Goal: Task Accomplishment & Management: Use online tool/utility

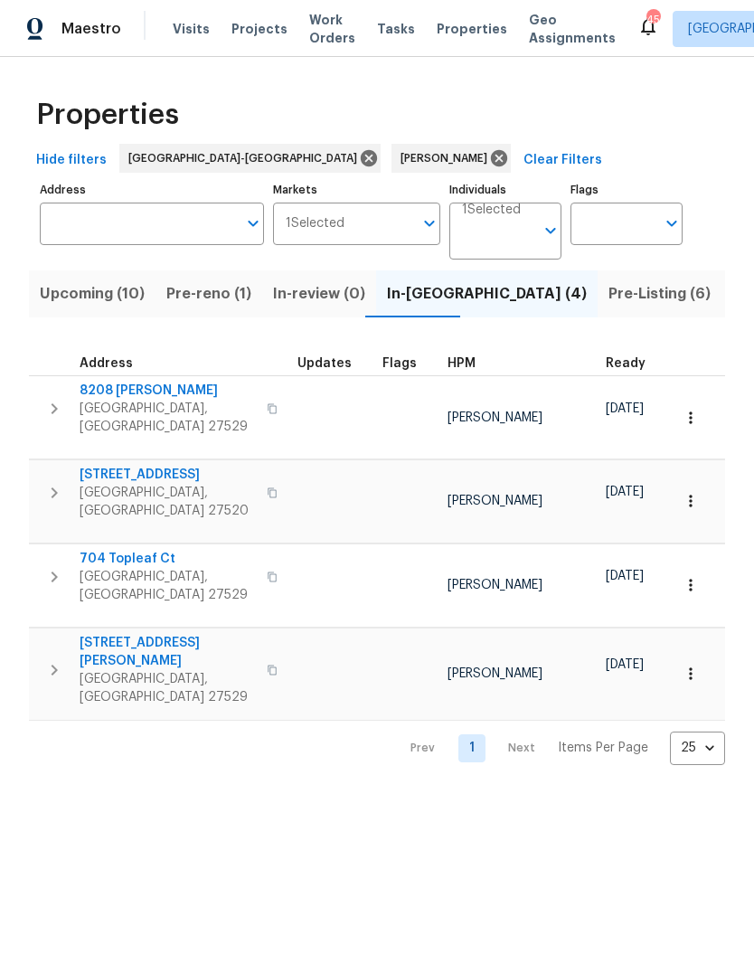
click at [609, 301] on span "Pre-Listing (6)" at bounding box center [660, 293] width 102 height 25
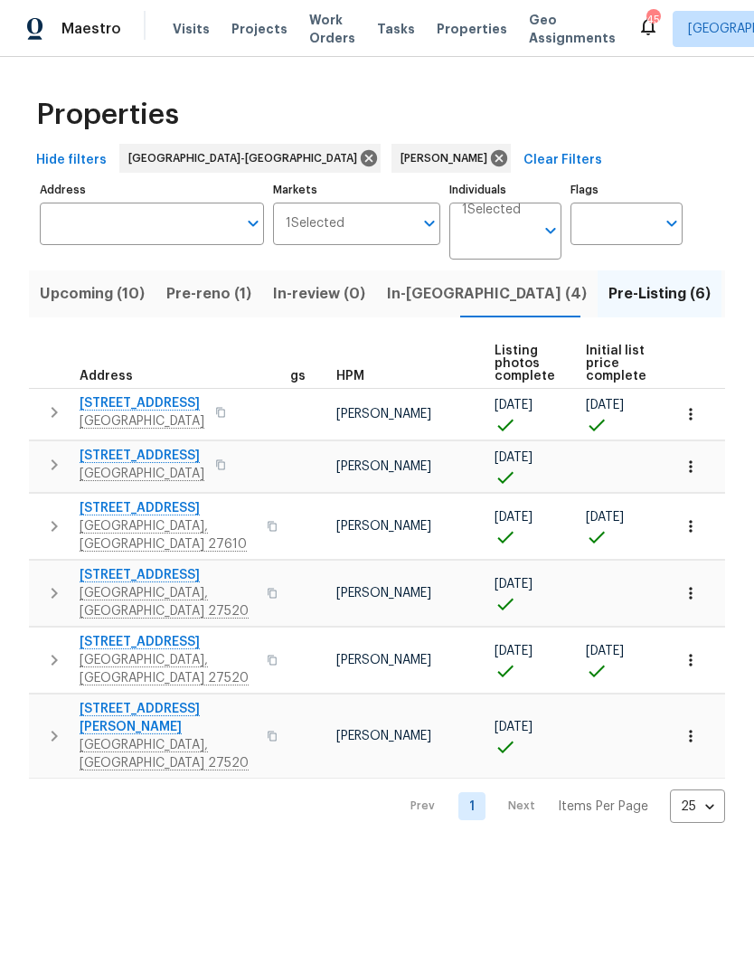
scroll to position [0, 25]
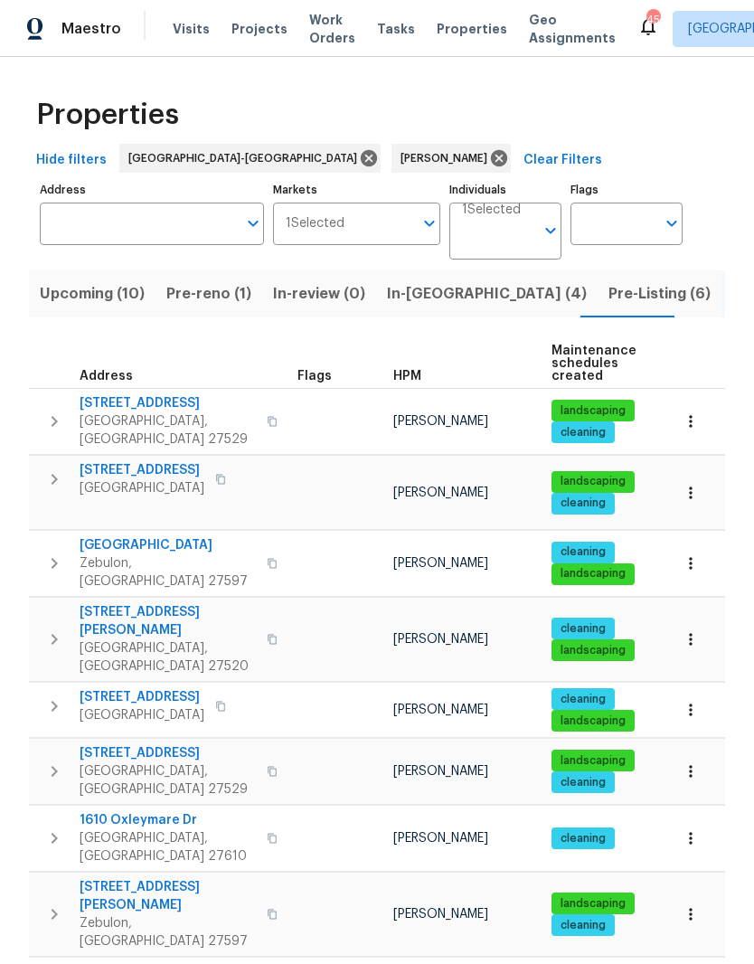
click at [609, 290] on span "Pre-Listing (6)" at bounding box center [660, 293] width 102 height 25
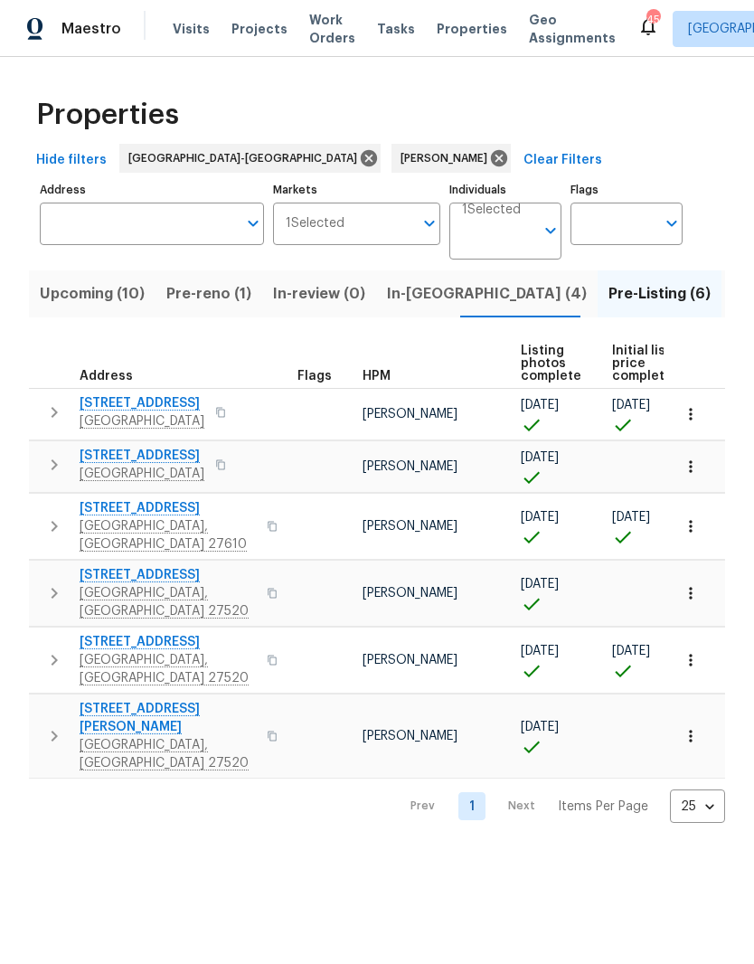
click at [427, 308] on button "In-reno (4)" at bounding box center [487, 293] width 222 height 47
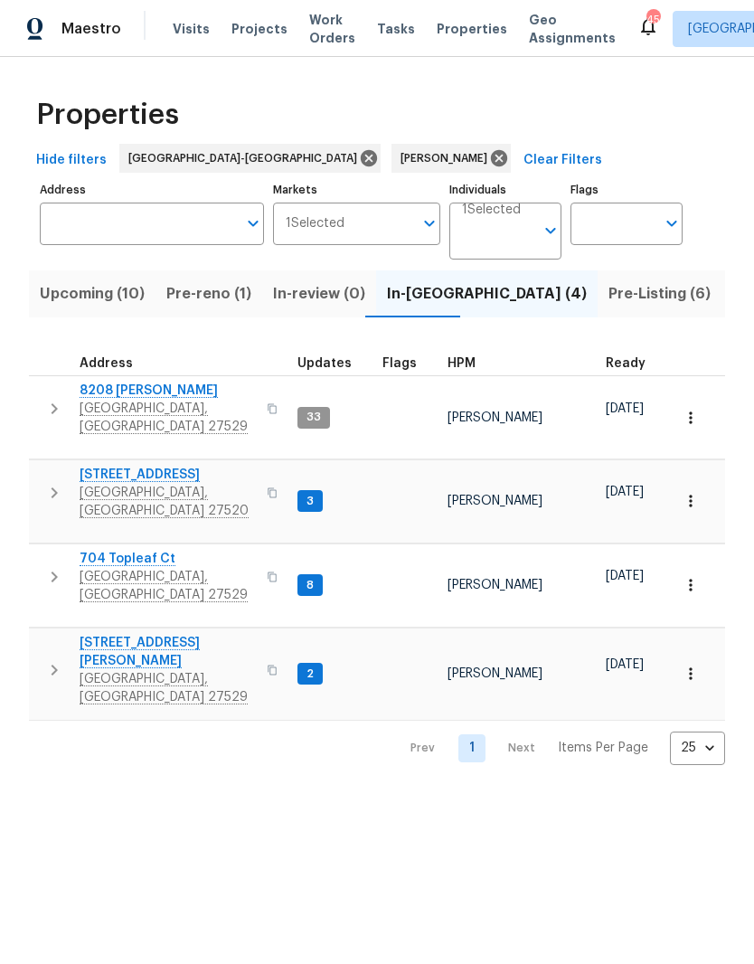
click at [609, 304] on span "Pre-Listing (6)" at bounding box center [660, 293] width 102 height 25
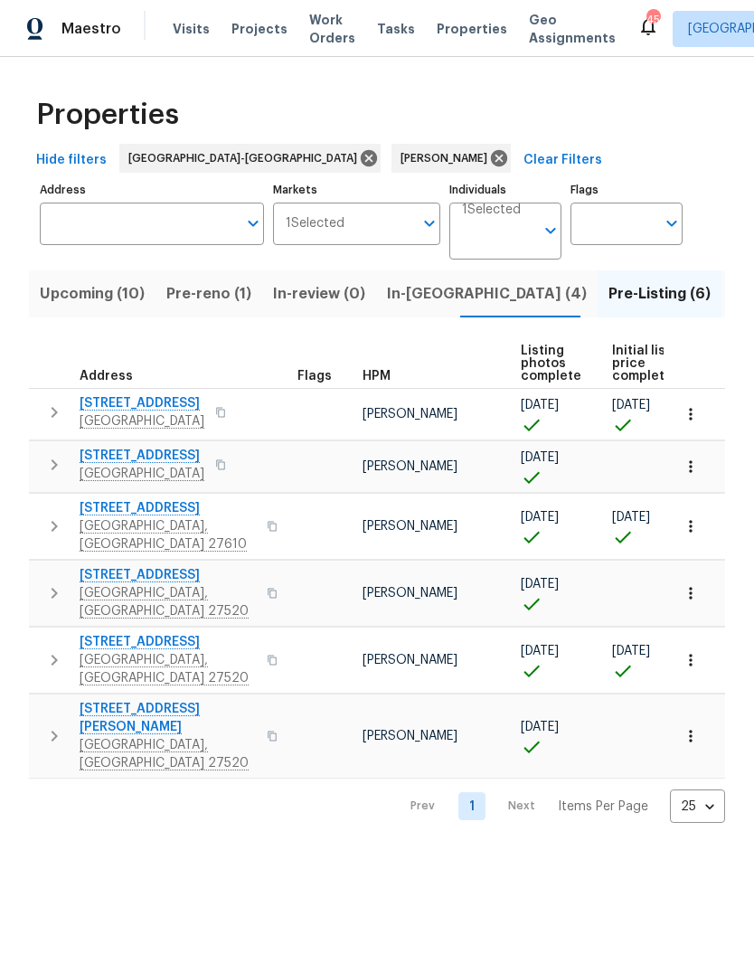
click at [427, 298] on span "In-reno (4)" at bounding box center [487, 293] width 200 height 25
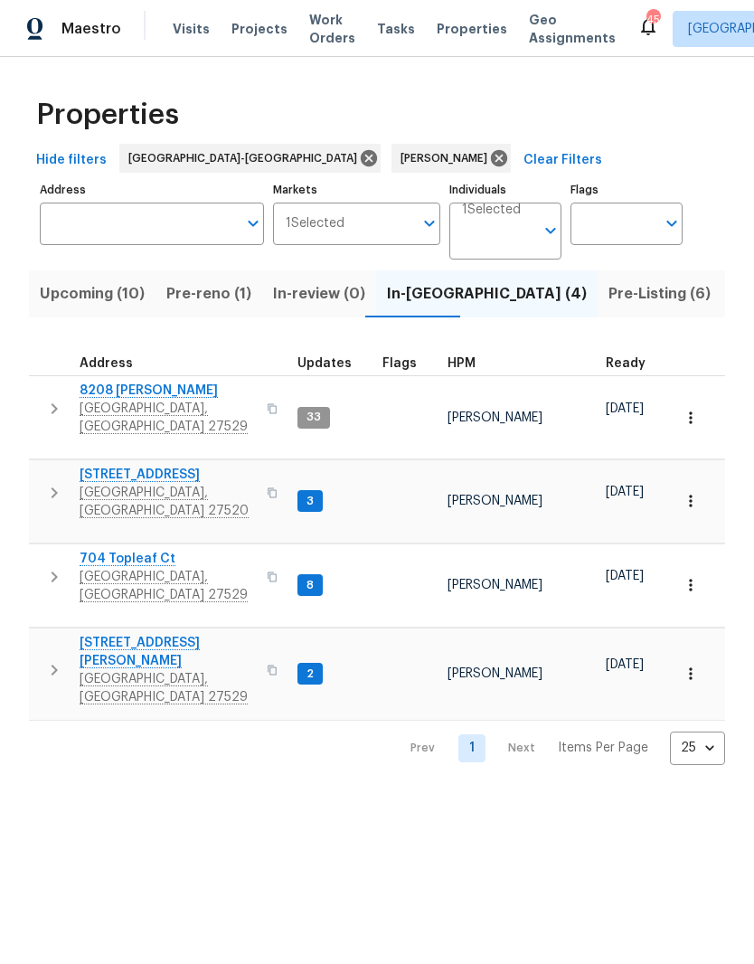
click at [109, 550] on span "704 Topleaf Ct" at bounding box center [168, 559] width 176 height 18
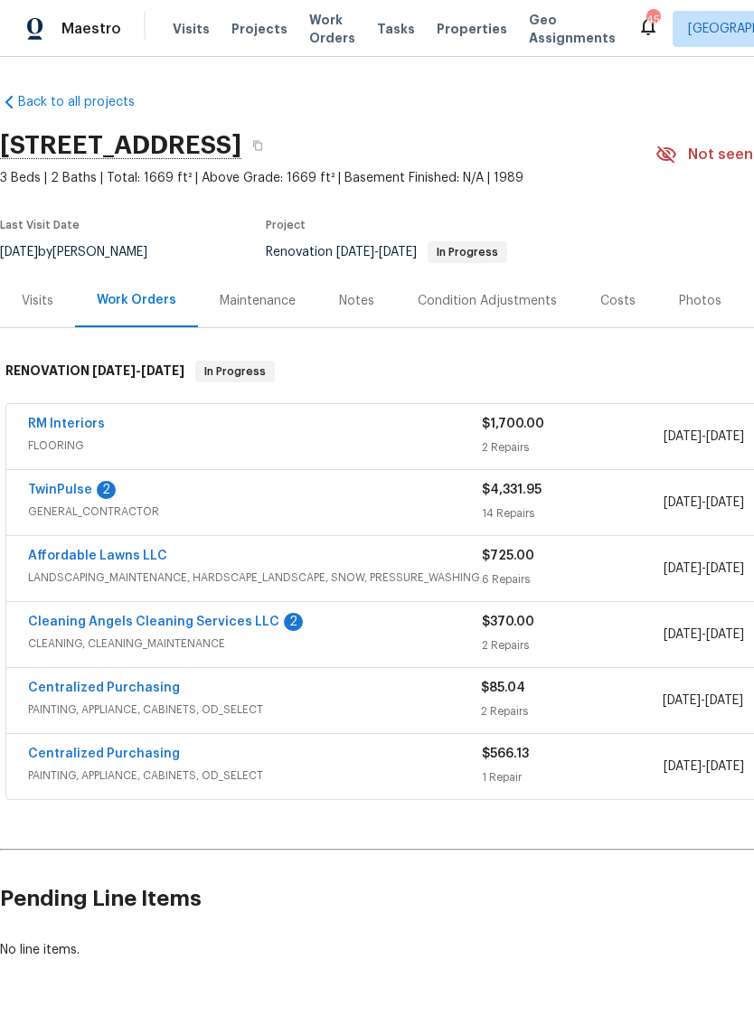
click at [48, 625] on link "Cleaning Angels Cleaning Services LLC" at bounding box center [153, 622] width 251 height 13
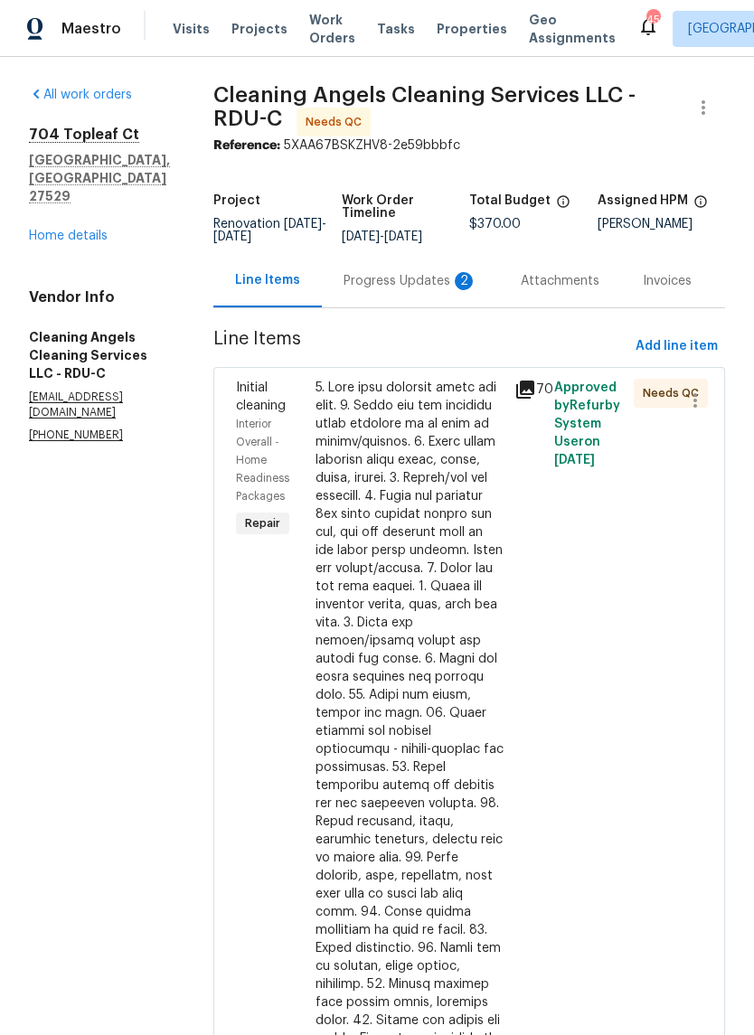
click at [452, 595] on div at bounding box center [410, 813] width 188 height 868
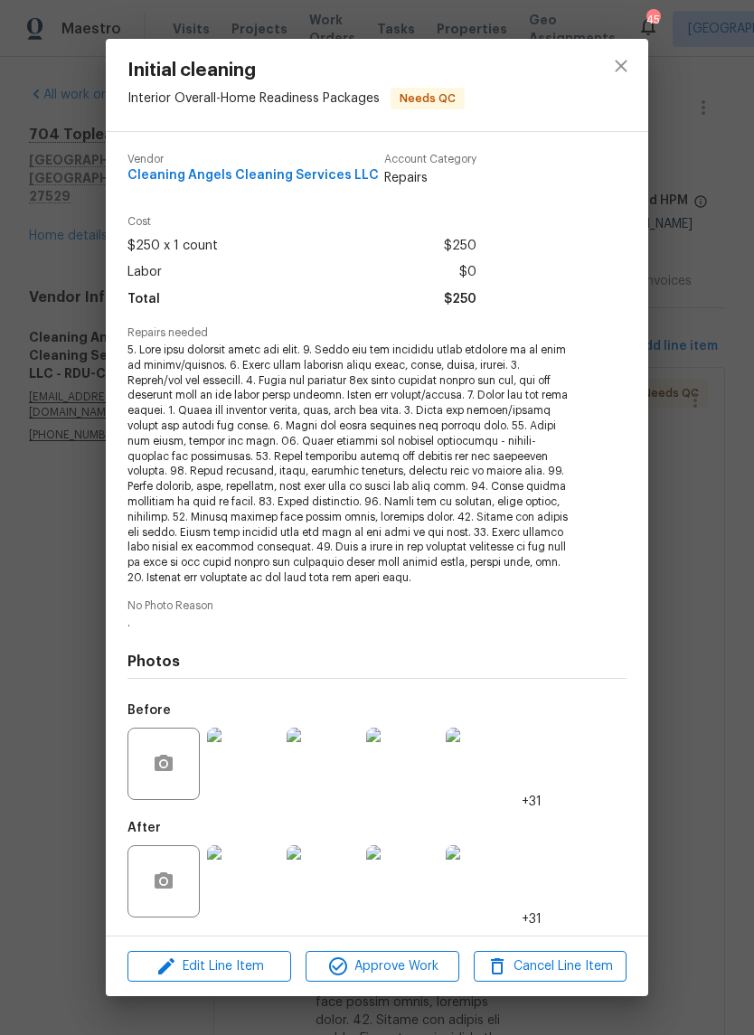
scroll to position [44, 0]
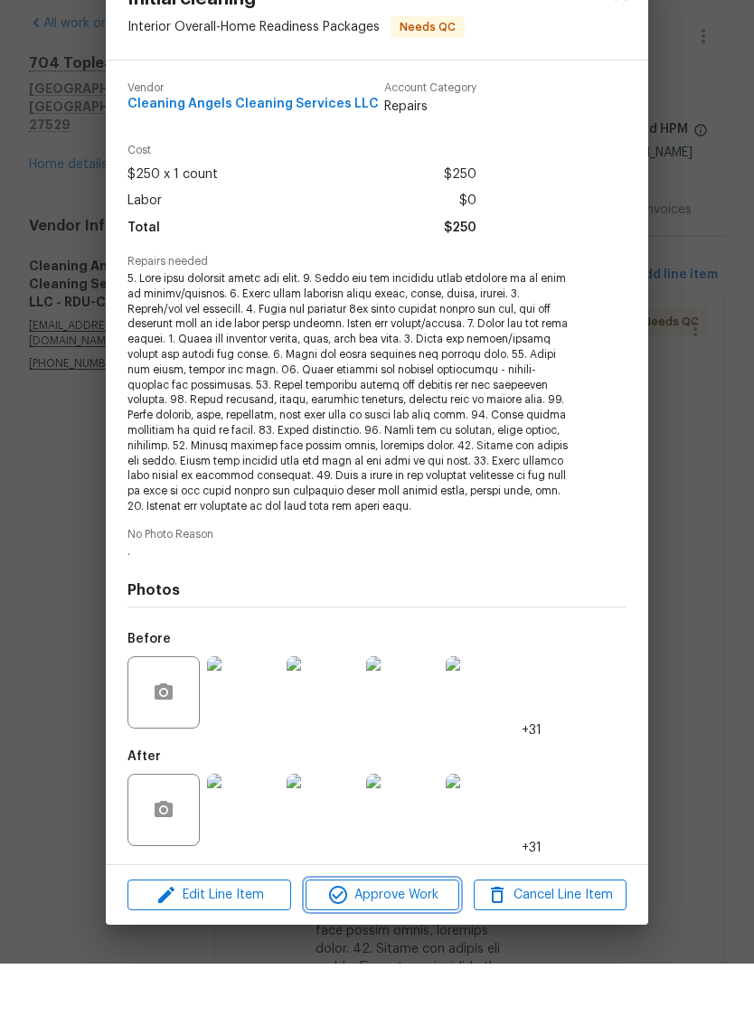
click at [435, 956] on span "Approve Work" at bounding box center [382, 967] width 142 height 23
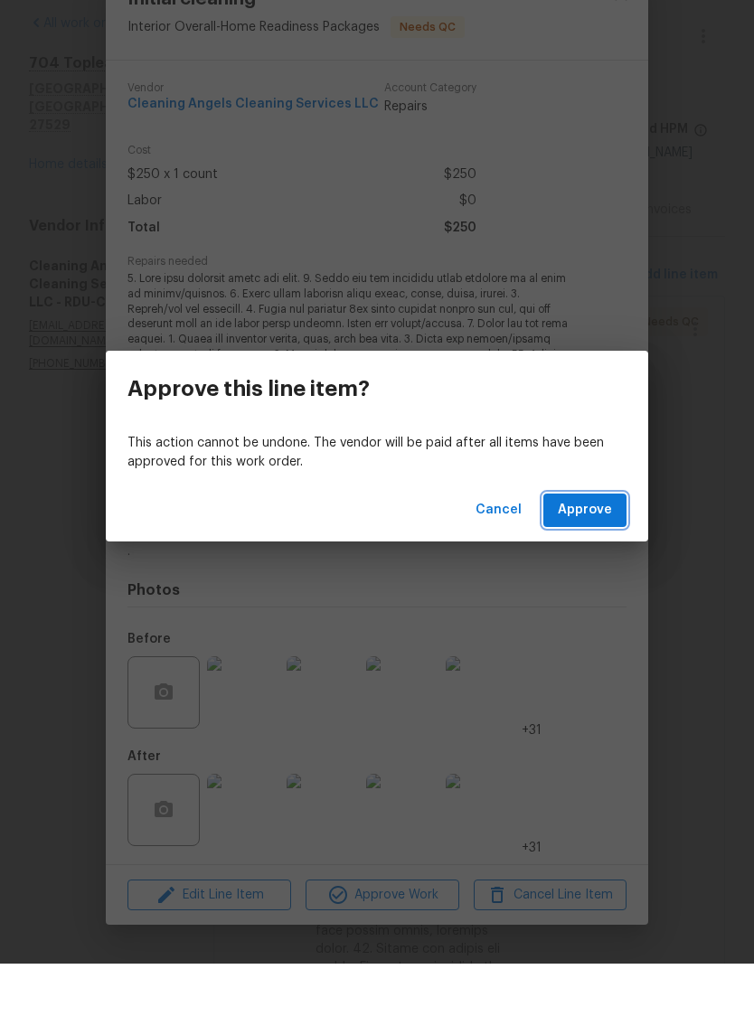
click at [605, 571] on span "Approve" at bounding box center [585, 582] width 54 height 23
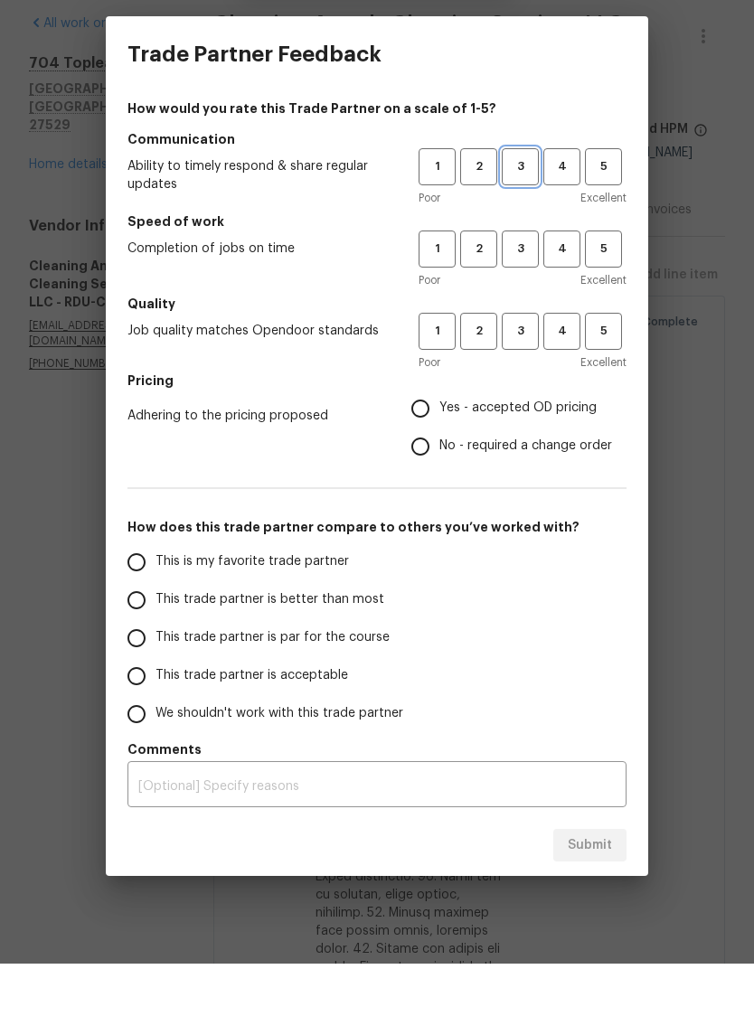
click at [520, 228] on span "3" at bounding box center [520, 238] width 33 height 21
click at [517, 310] on span "3" at bounding box center [520, 320] width 33 height 21
click at [530, 392] on span "3" at bounding box center [520, 402] width 33 height 21
click at [513, 470] on span "Yes - accepted OD pricing" at bounding box center [517, 479] width 157 height 19
click at [439, 461] on input "Yes - accepted OD pricing" at bounding box center [420, 480] width 38 height 38
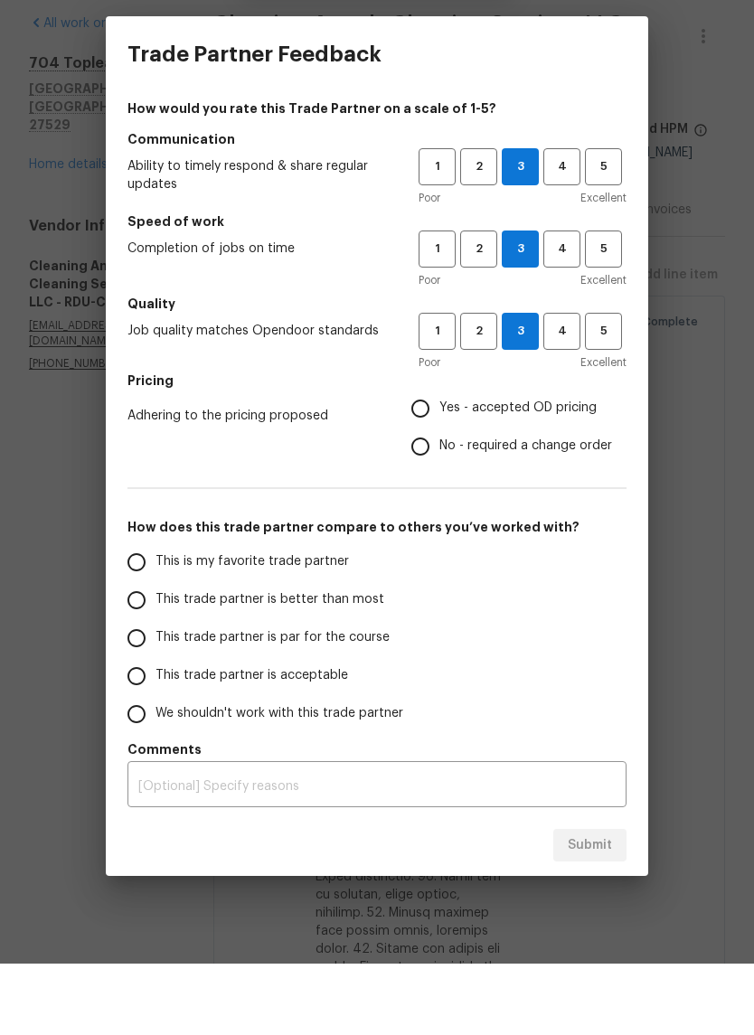
radio input "true"
click at [530, 470] on span "Yes - accepted OD pricing" at bounding box center [517, 479] width 157 height 19
click at [439, 461] on input "Yes - accepted OD pricing" at bounding box center [420, 480] width 38 height 38
click at [292, 738] on span "This trade partner is acceptable" at bounding box center [252, 747] width 193 height 19
click at [156, 729] on input "This trade partner is acceptable" at bounding box center [137, 748] width 38 height 38
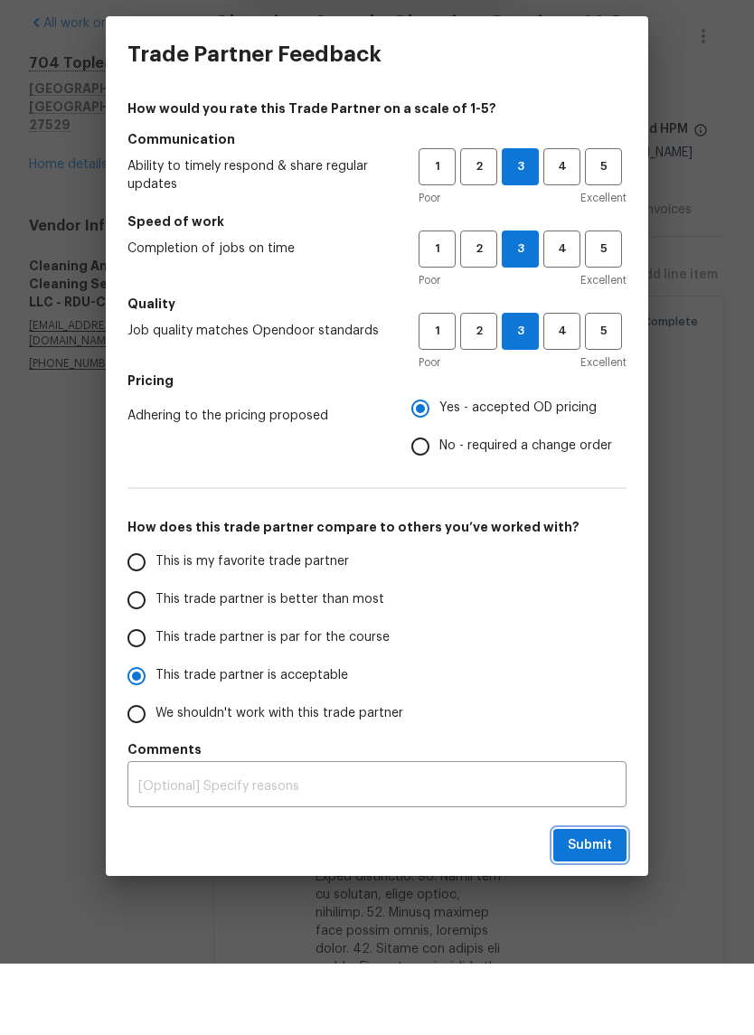
click at [614, 901] on button "Submit" at bounding box center [589, 917] width 73 height 33
radio input "true"
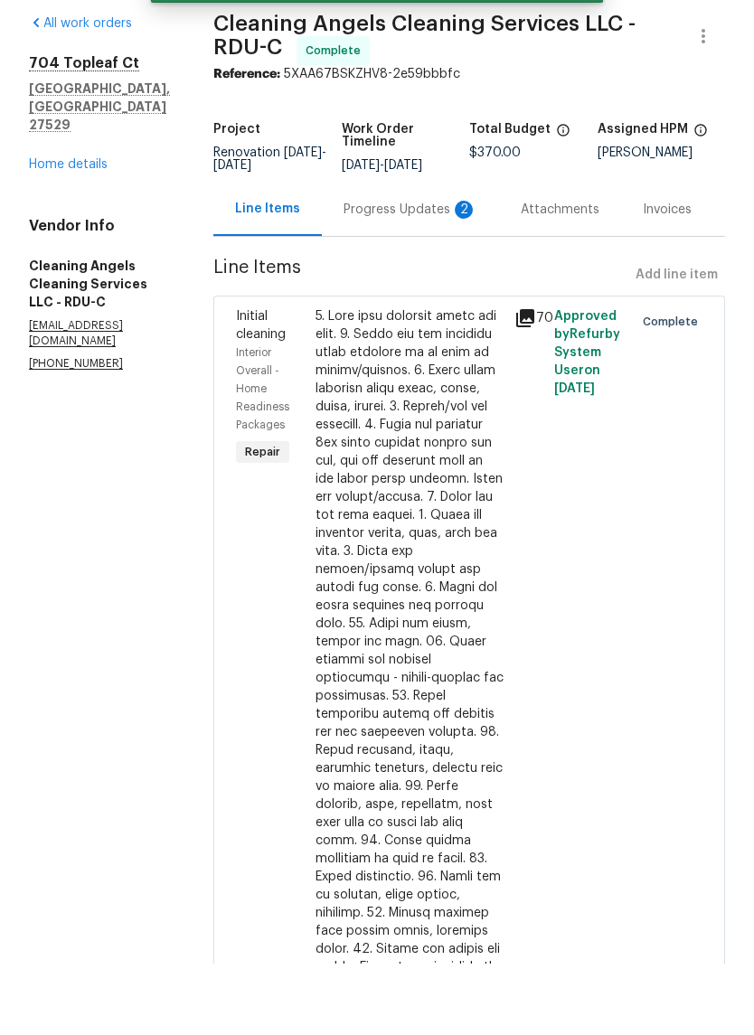
click at [444, 272] on div "Progress Updates 2" at bounding box center [411, 281] width 134 height 18
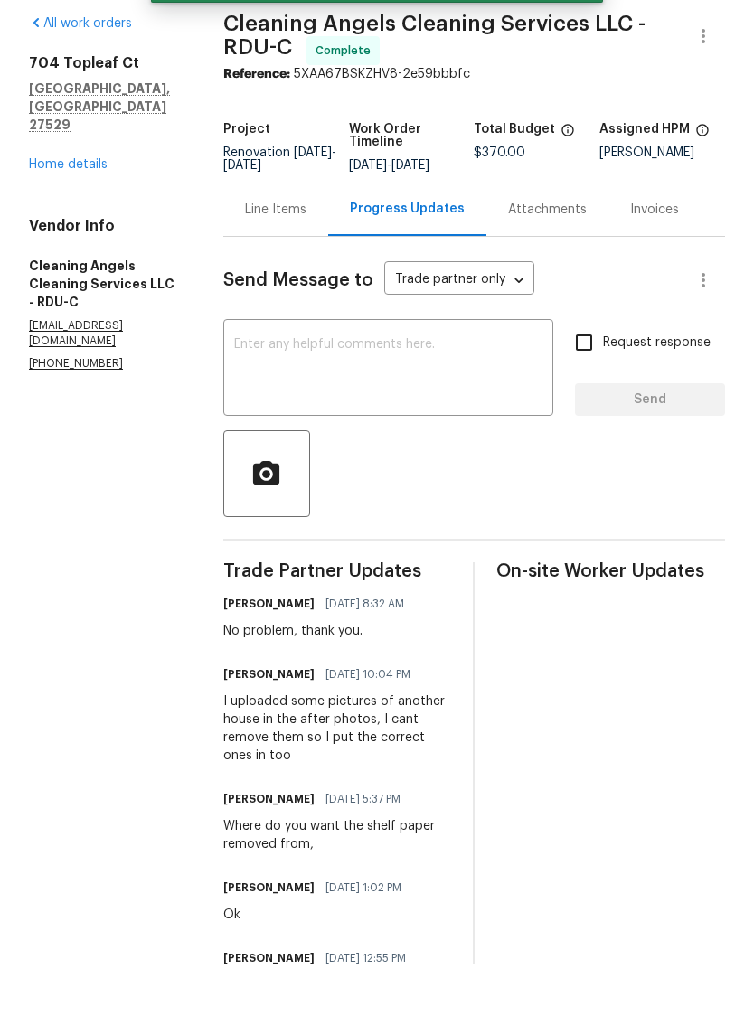
click at [74, 230] on link "Home details" at bounding box center [68, 236] width 79 height 13
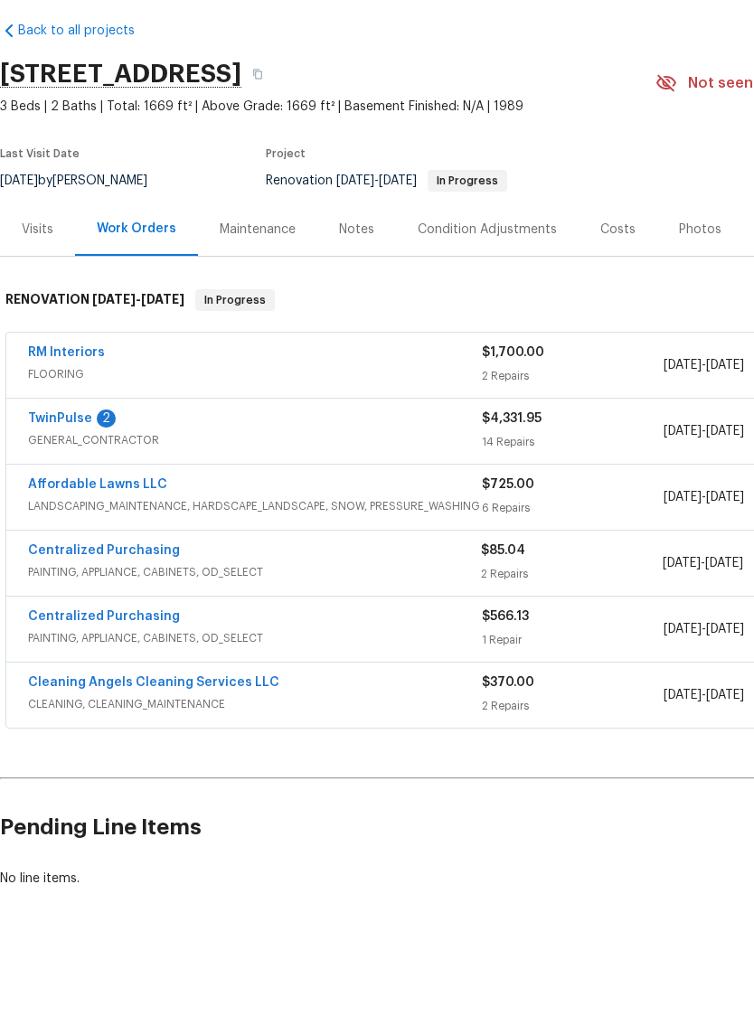
click at [40, 418] on link "RM Interiors" at bounding box center [66, 424] width 77 height 13
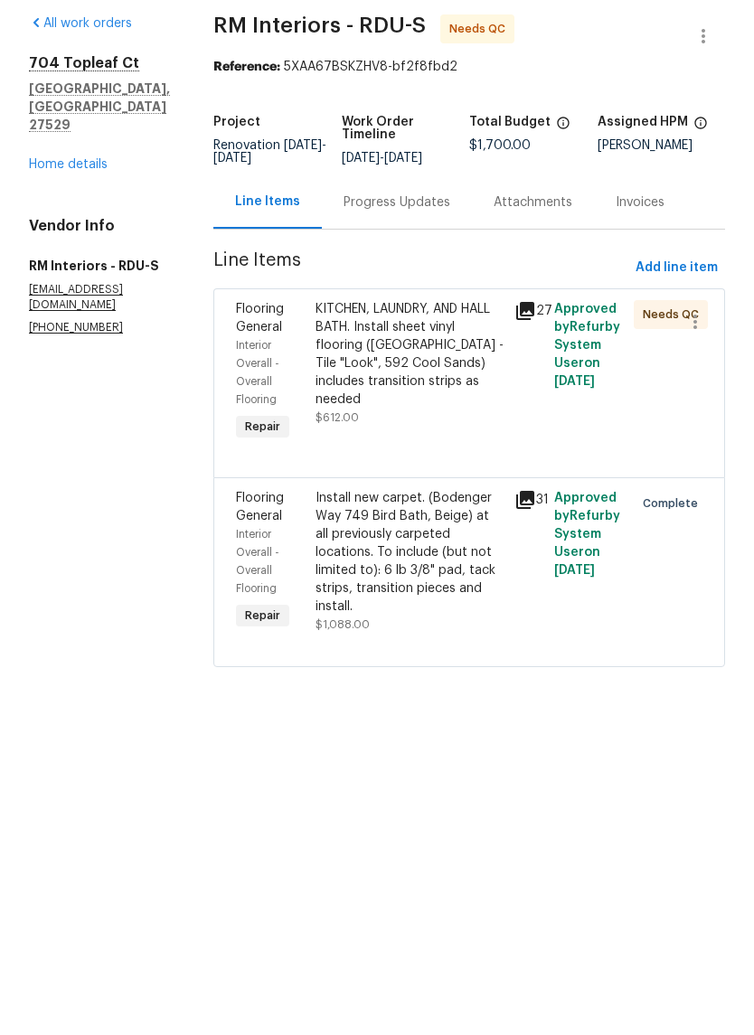
click at [427, 382] on div "KITCHEN, LAUNDRY, AND HALL BATH. Install sheet vinyl flooring ([GEOGRAPHIC_DATA…" at bounding box center [410, 426] width 188 height 109
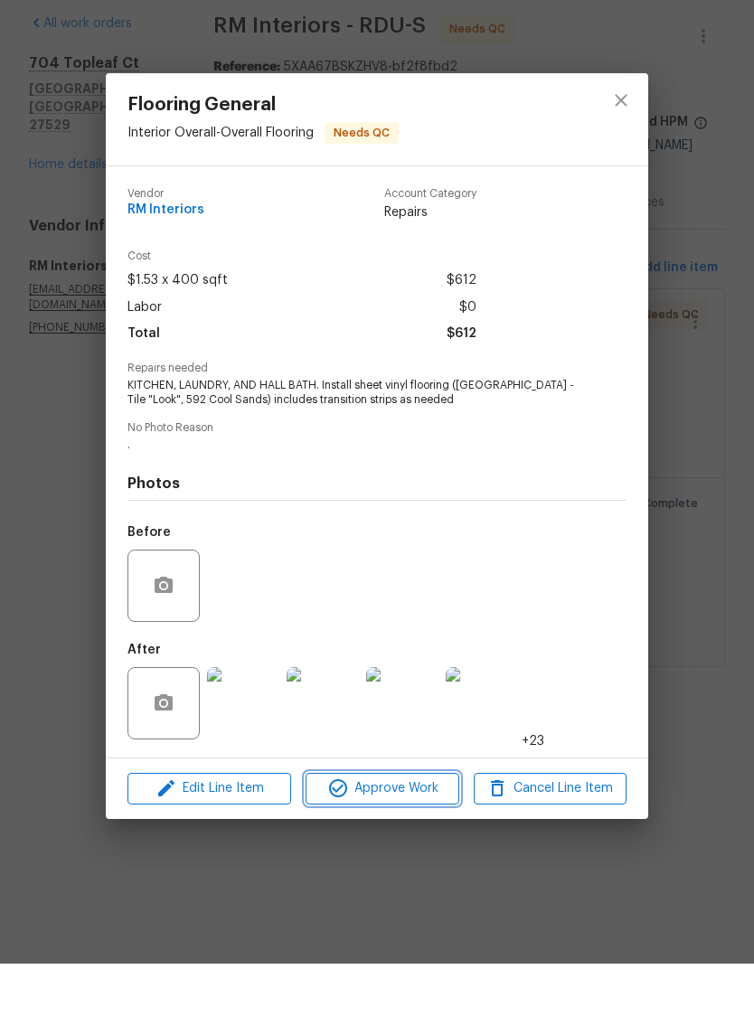
click at [423, 849] on span "Approve Work" at bounding box center [382, 860] width 142 height 23
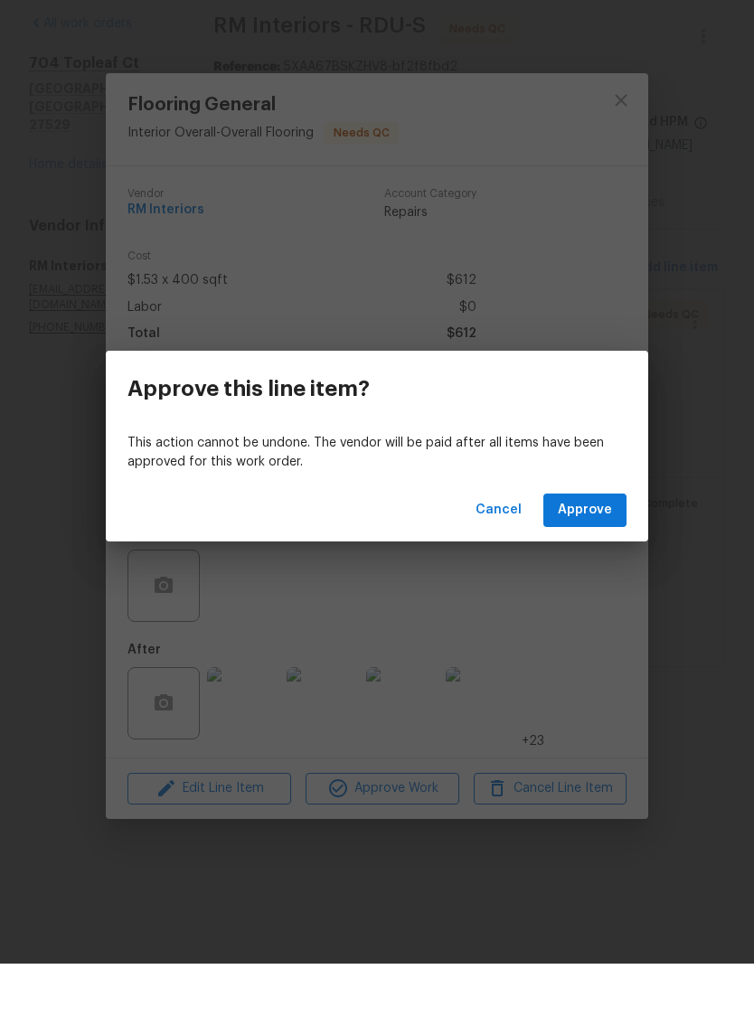
click at [606, 571] on span "Approve" at bounding box center [585, 582] width 54 height 23
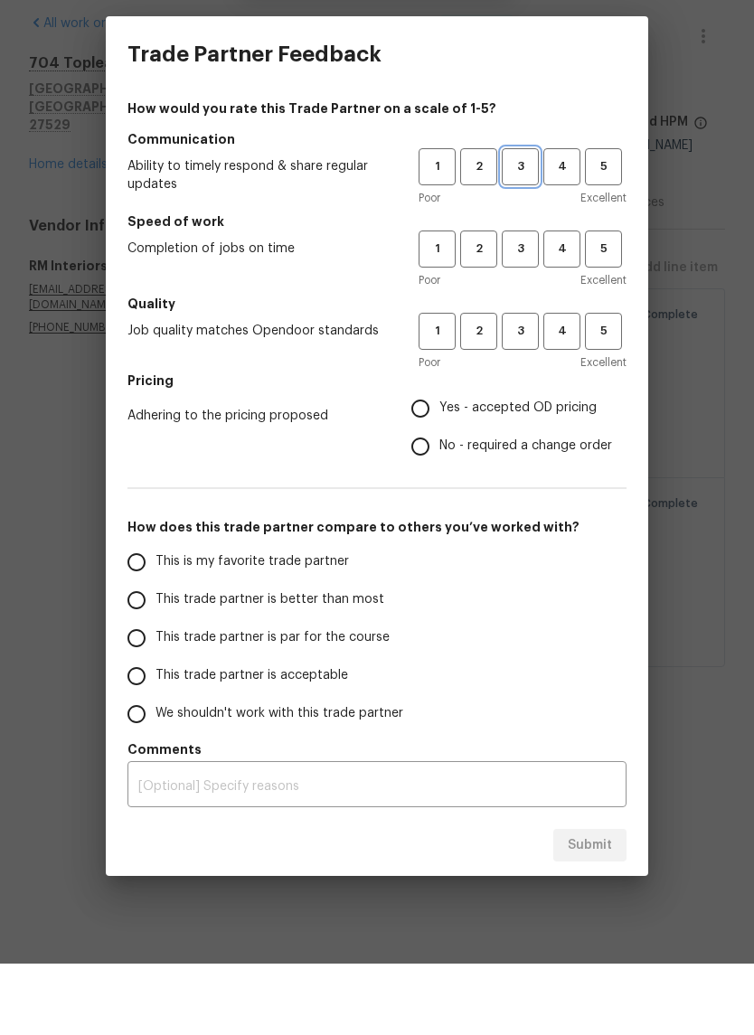
click at [522, 228] on span "3" at bounding box center [520, 238] width 33 height 21
click at [530, 310] on span "3" at bounding box center [520, 320] width 33 height 21
click at [535, 384] on button "3" at bounding box center [520, 402] width 37 height 37
click at [543, 470] on span "Yes - accepted OD pricing" at bounding box center [517, 479] width 157 height 19
click at [439, 461] on input "Yes - accepted OD pricing" at bounding box center [420, 480] width 38 height 38
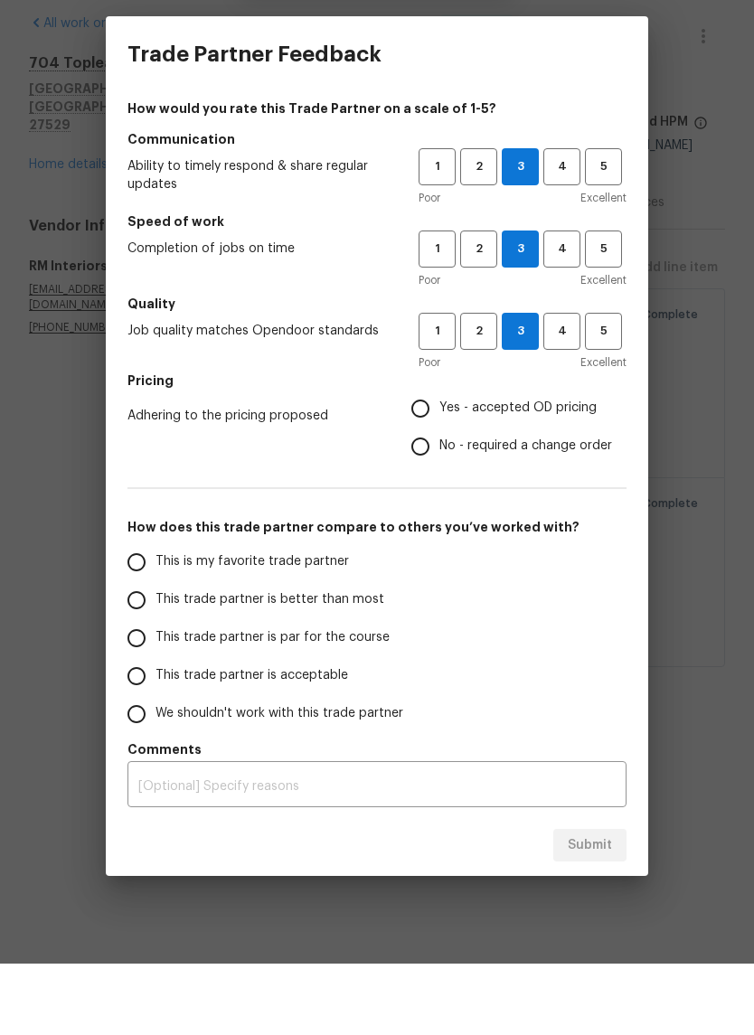
radio input "true"
click at [547, 461] on label "Yes - accepted OD pricing" at bounding box center [506, 480] width 211 height 38
click at [439, 461] on input "Yes - accepted OD pricing" at bounding box center [420, 480] width 38 height 38
click at [375, 767] on label "We shouldn't work with this trade partner" at bounding box center [261, 786] width 286 height 38
click at [156, 767] on input "We shouldn't work with this trade partner" at bounding box center [137, 786] width 38 height 38
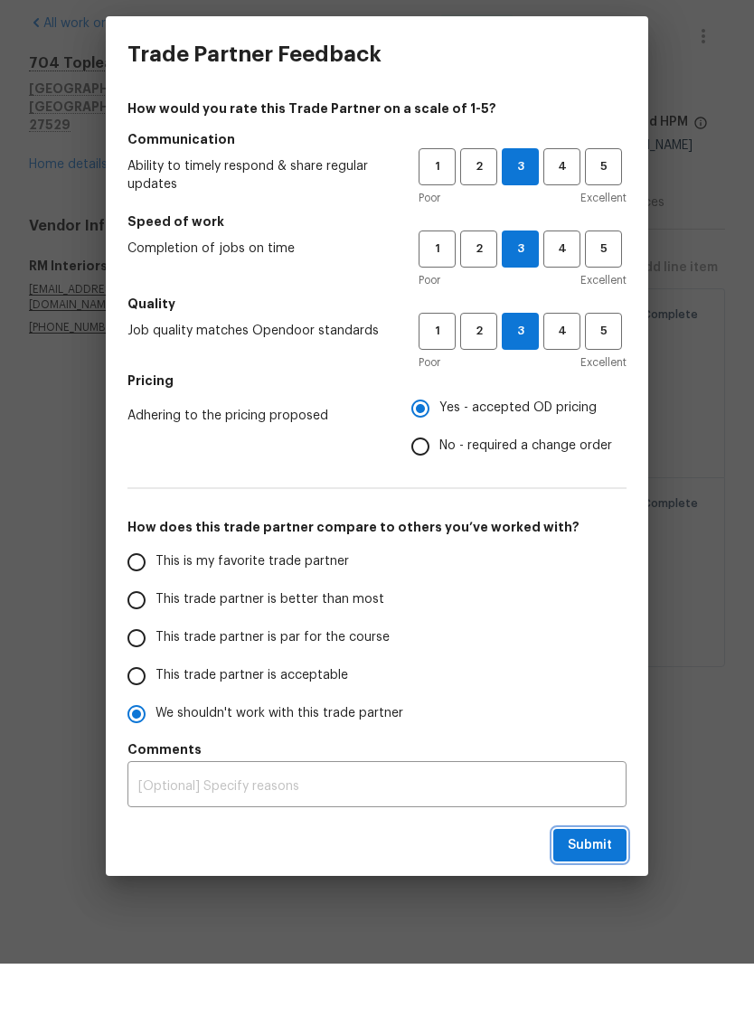
click at [616, 901] on button "Submit" at bounding box center [589, 917] width 73 height 33
radio input "true"
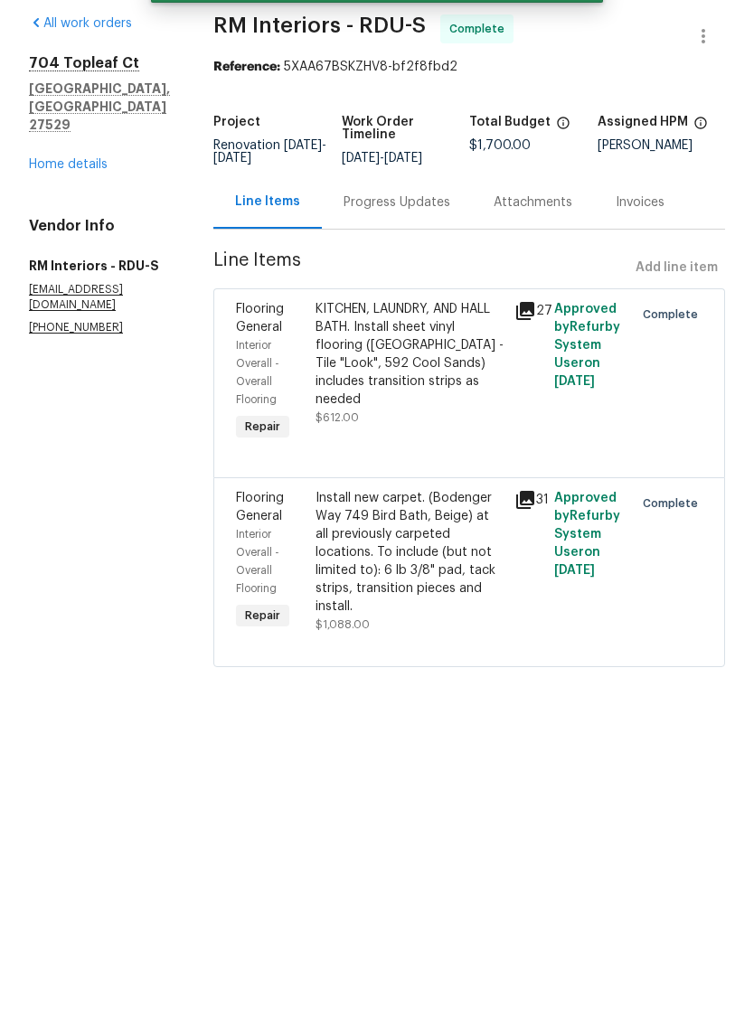
click at [87, 126] on div "[STREET_ADDRESS] Home details" at bounding box center [99, 185] width 141 height 119
click at [90, 230] on link "Home details" at bounding box center [68, 236] width 79 height 13
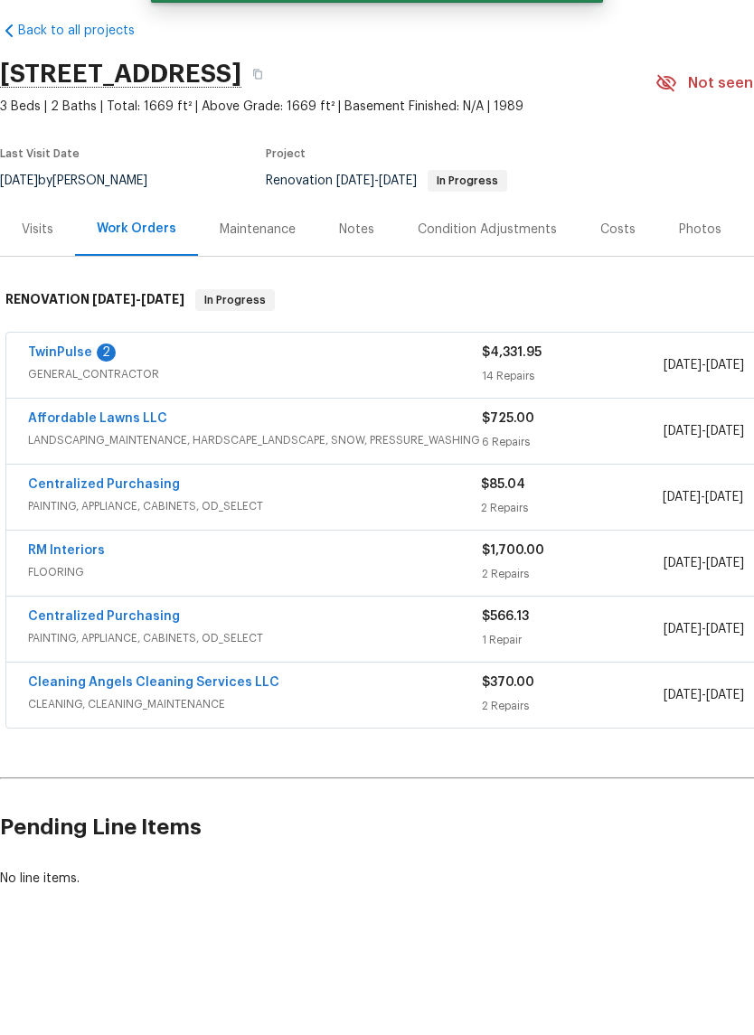
click at [156, 484] on link "Affordable Lawns LLC" at bounding box center [97, 490] width 139 height 13
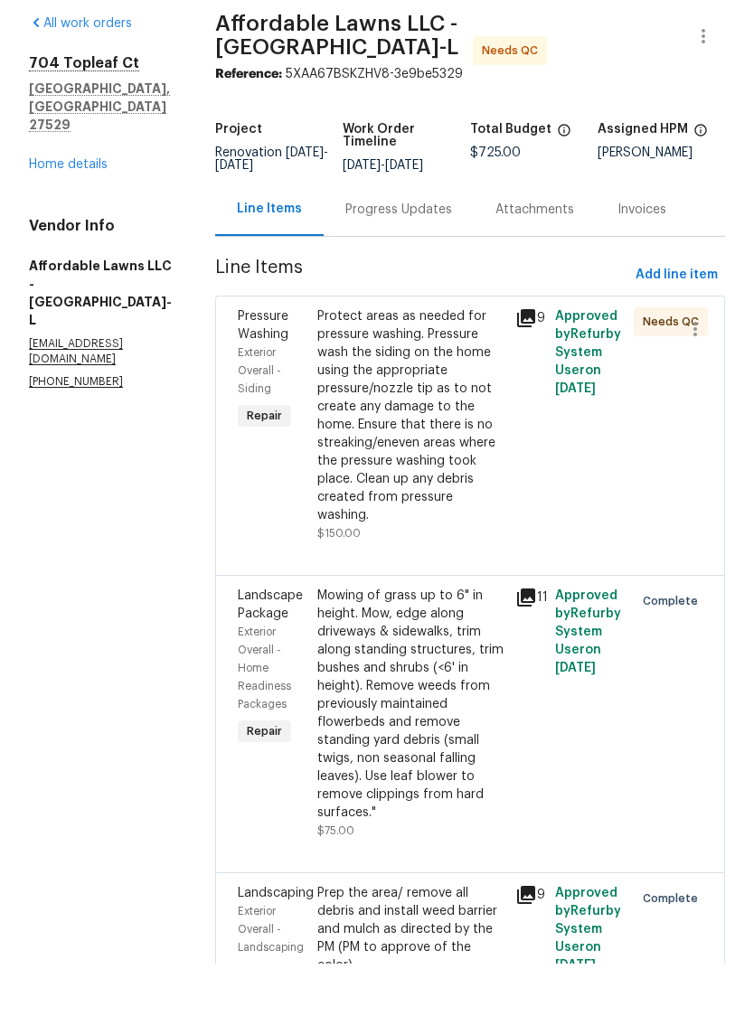
click at [470, 479] on div "Protect areas as needed for pressure washing. Pressure wash the siding on the h…" at bounding box center [410, 487] width 187 height 217
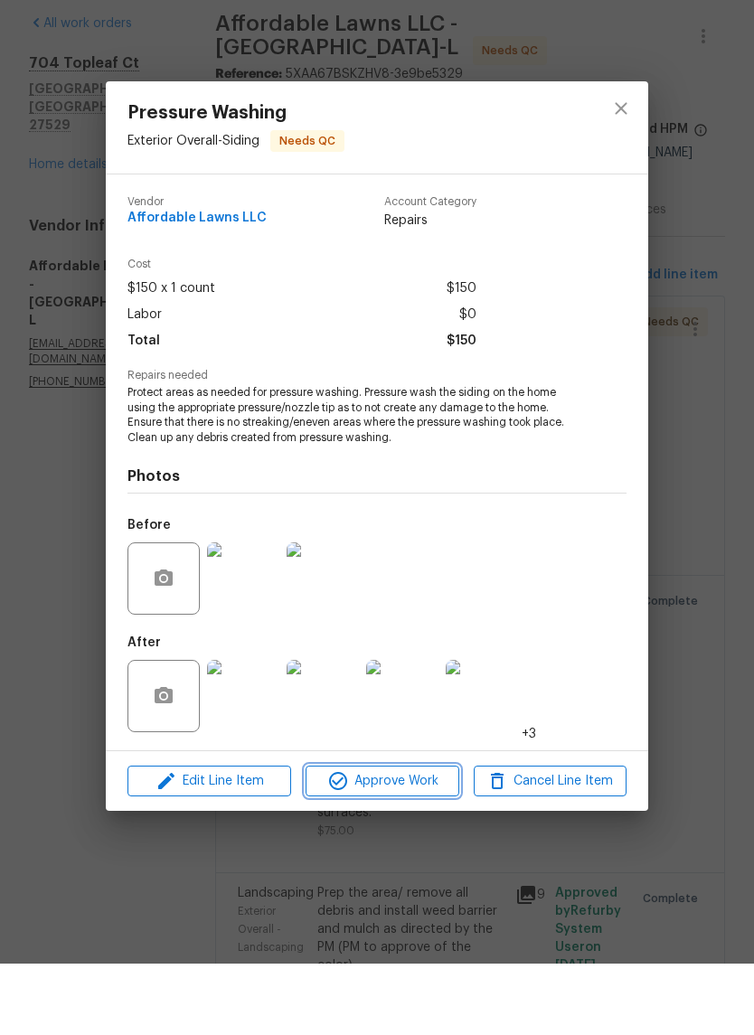
click at [425, 842] on span "Approve Work" at bounding box center [382, 853] width 142 height 23
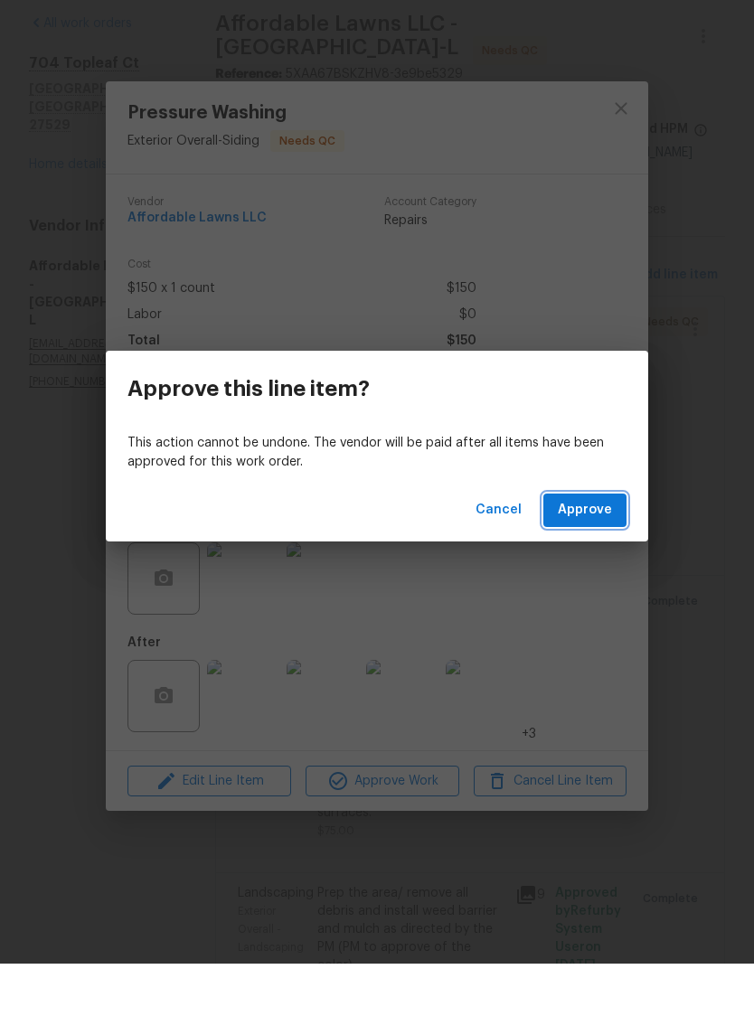
click at [597, 571] on span "Approve" at bounding box center [585, 582] width 54 height 23
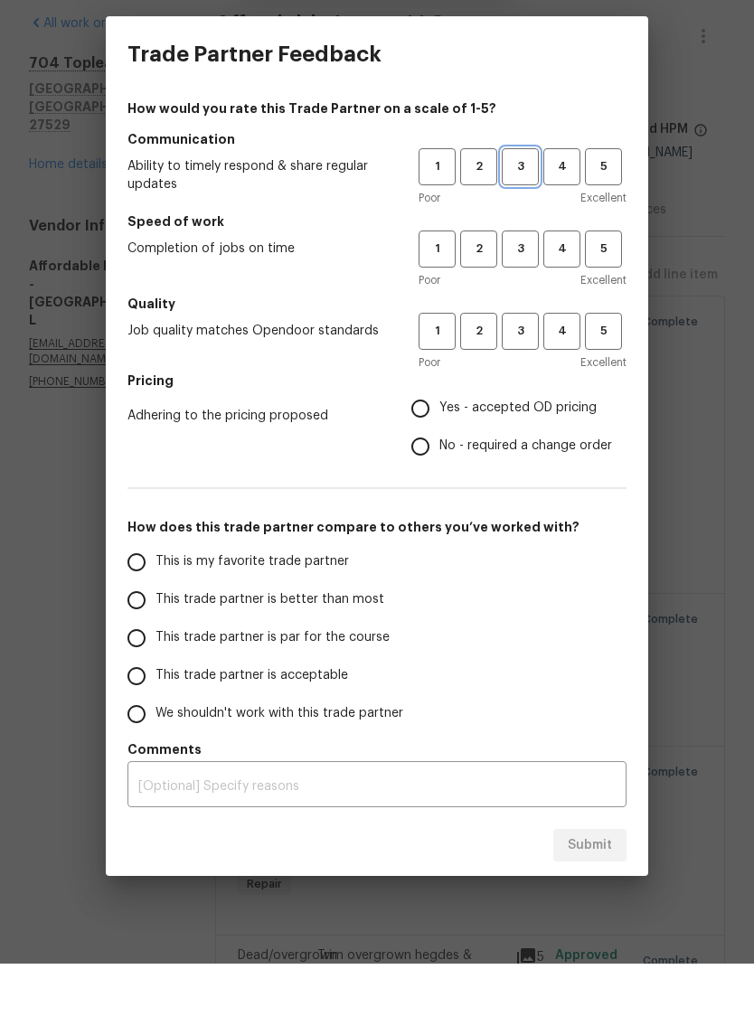
click at [515, 220] on button "3" at bounding box center [520, 238] width 37 height 37
click at [530, 310] on span "3" at bounding box center [520, 320] width 33 height 21
click at [533, 392] on span "3" at bounding box center [520, 402] width 33 height 21
click at [558, 470] on span "Yes - accepted OD pricing" at bounding box center [517, 479] width 157 height 19
click at [439, 461] on input "Yes - accepted OD pricing" at bounding box center [420, 480] width 38 height 38
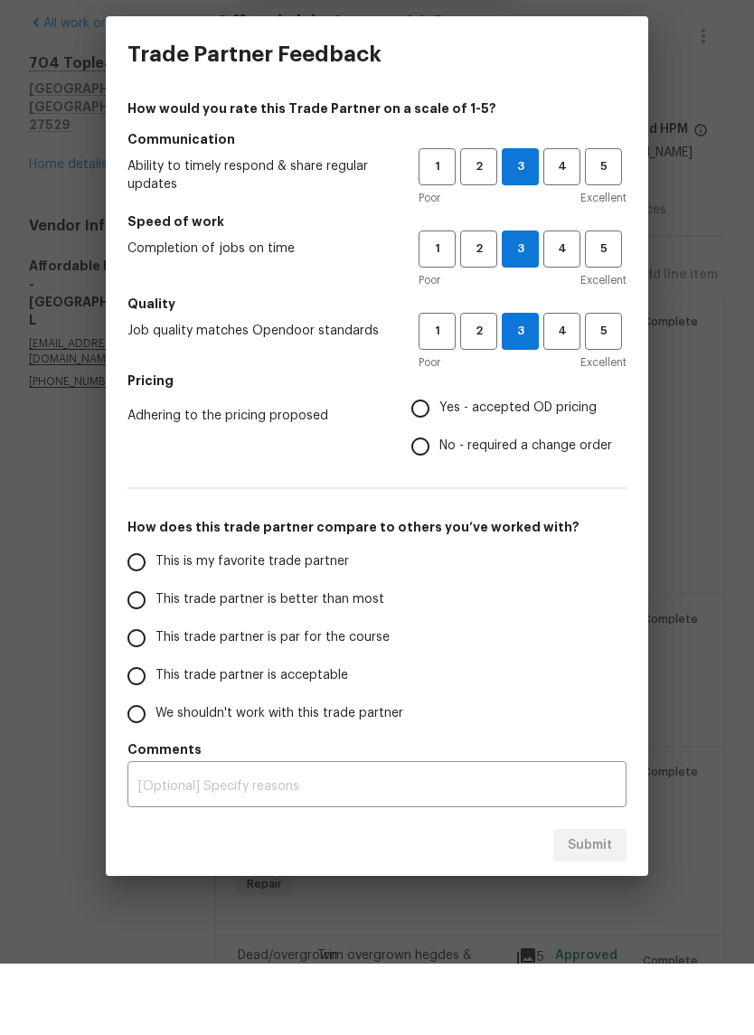
radio input "true"
click at [385, 653] on label "This trade partner is better than most" at bounding box center [261, 672] width 286 height 38
click at [156, 653] on input "This trade partner is better than most" at bounding box center [137, 672] width 38 height 38
click at [621, 901] on button "Submit" at bounding box center [589, 917] width 73 height 33
radio input "true"
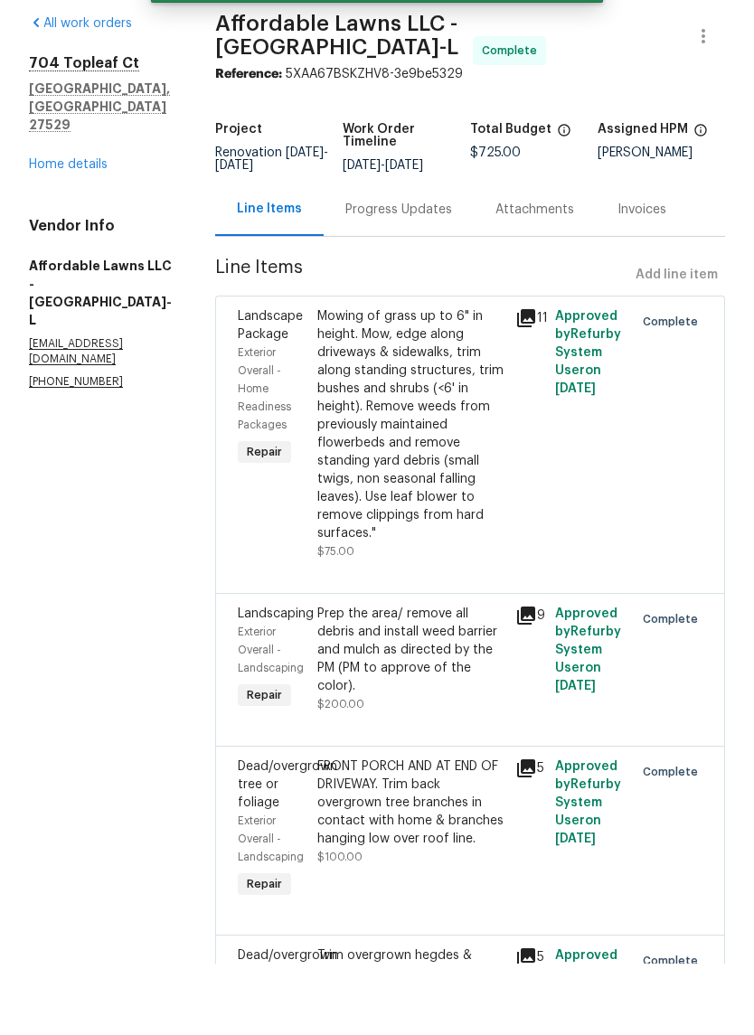
click at [99, 230] on link "Home details" at bounding box center [68, 236] width 79 height 13
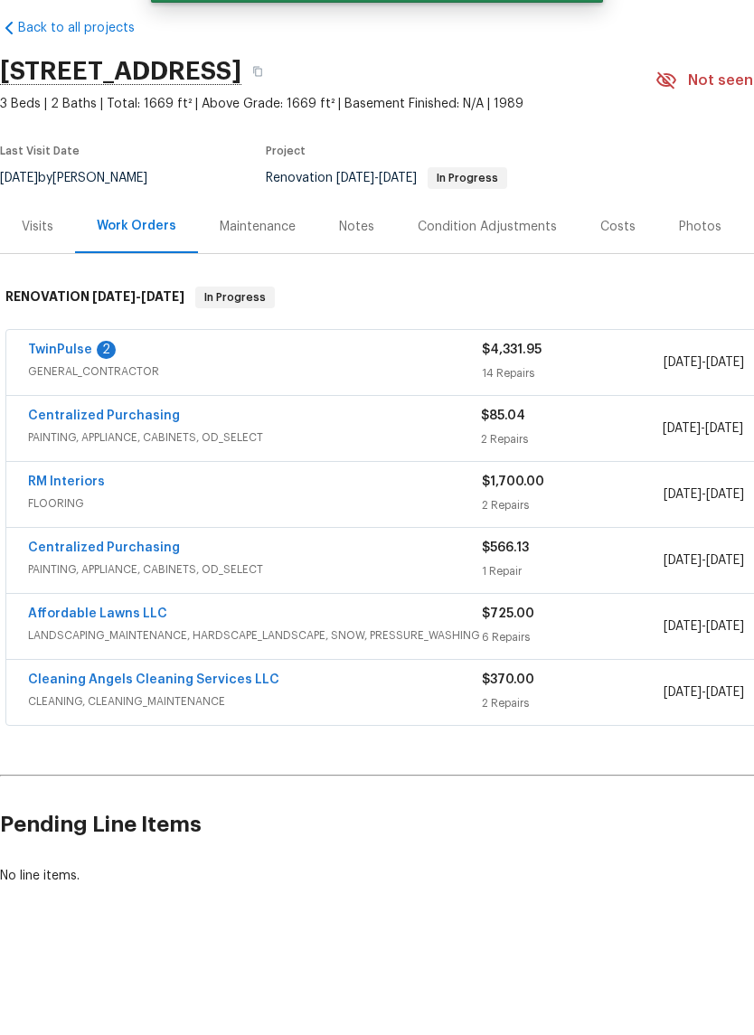
scroll to position [2, 0]
click at [194, 435] on span "GENERAL_CONTRACTOR" at bounding box center [255, 444] width 454 height 18
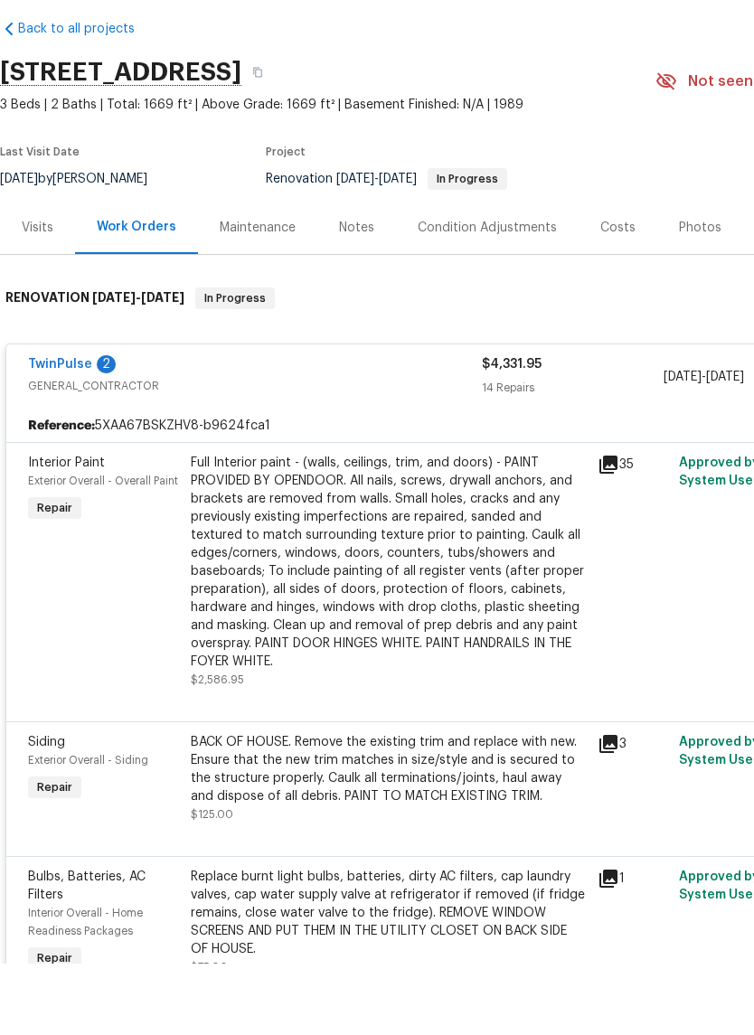
click at [52, 429] on link "TwinPulse" at bounding box center [60, 435] width 64 height 13
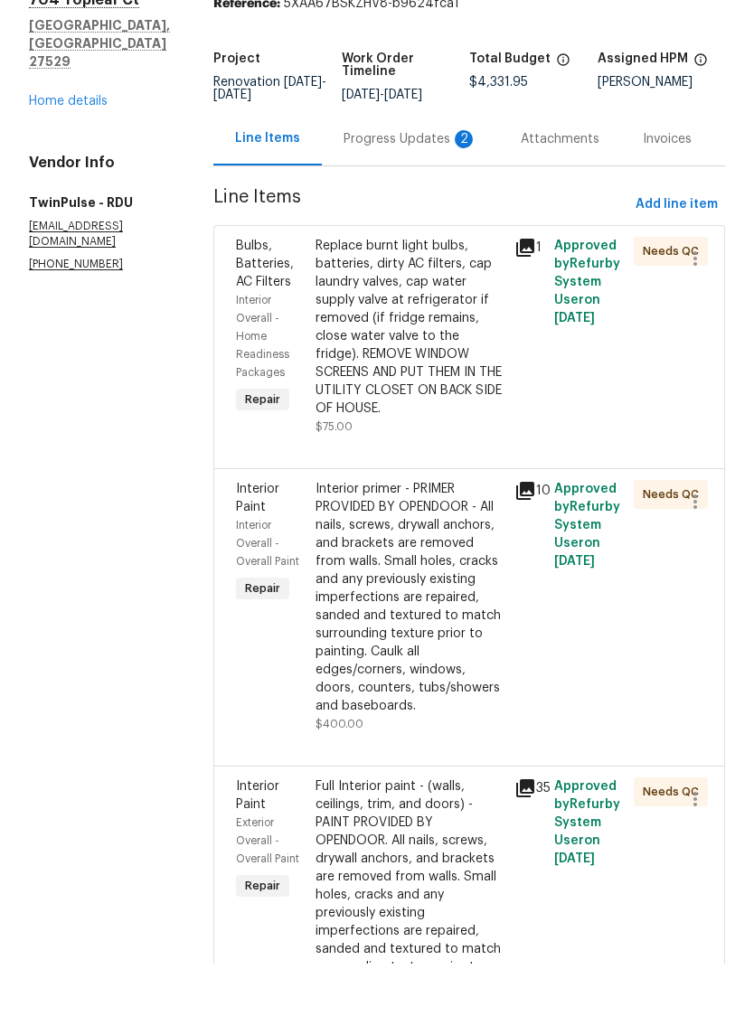
scroll to position [55, 0]
